Goal: Information Seeking & Learning: Learn about a topic

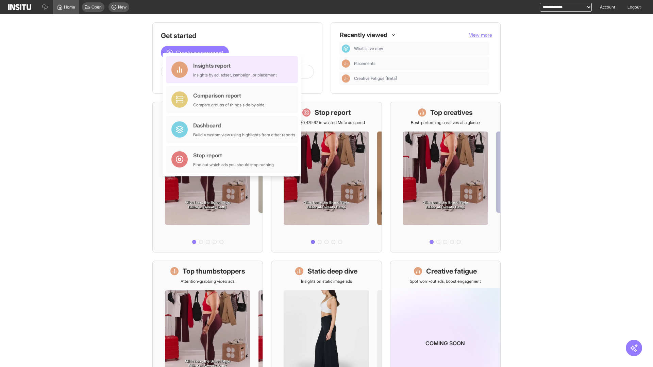
click at [234, 70] on div "Insights report Insights by ad, adset, campaign, or placement" at bounding box center [235, 70] width 84 height 16
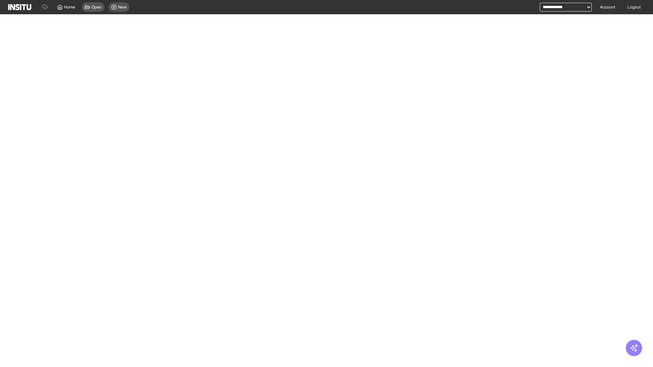
select select "**"
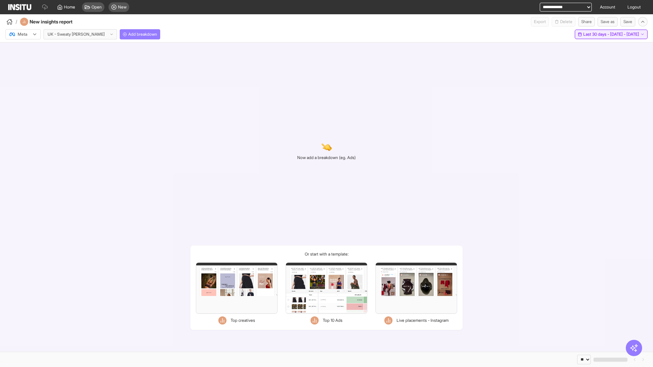
click at [595, 34] on span "Last 30 days - [DATE] - [DATE]" at bounding box center [612, 34] width 56 height 5
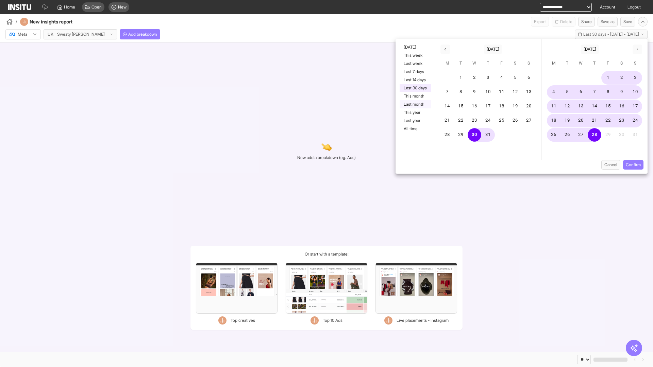
click at [415, 104] on button "Last month" at bounding box center [415, 104] width 31 height 8
